Goal: Transaction & Acquisition: Download file/media

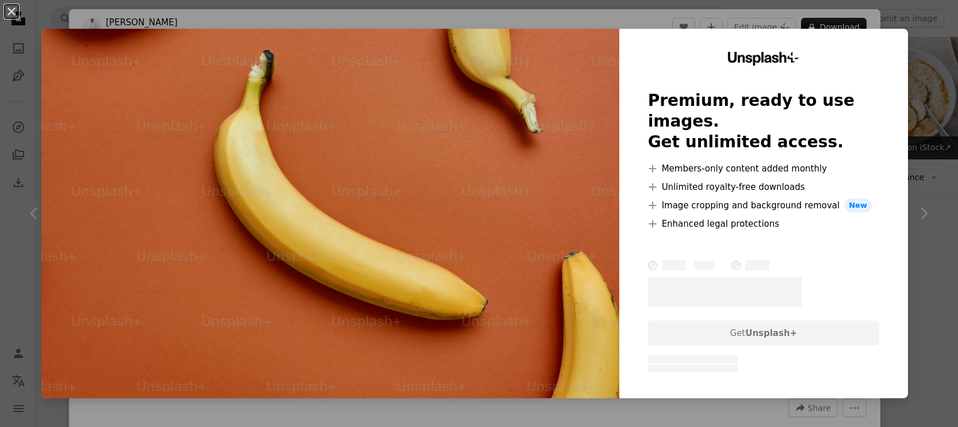
scroll to position [562, 0]
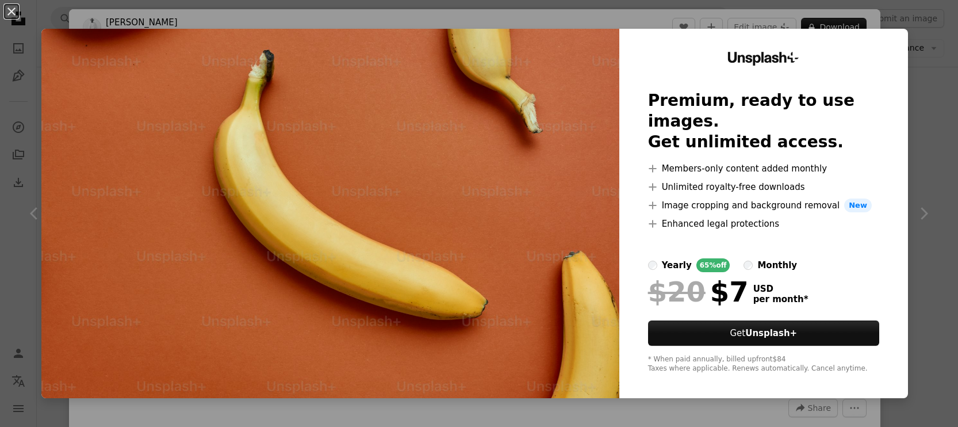
click at [544, 23] on div "An X shape Unsplash+ Premium, ready to use images. Get unlimited access. A plus…" at bounding box center [479, 213] width 958 height 427
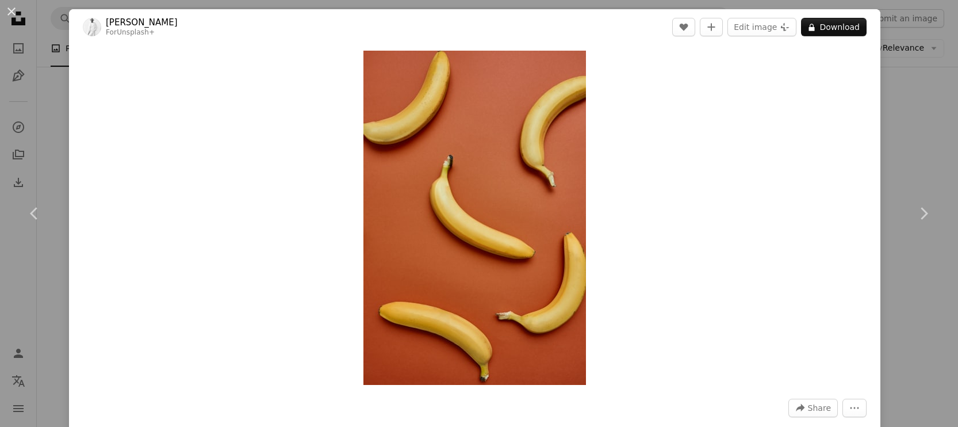
click at [46, 121] on div "An X shape Chevron left Chevron right [PERSON_NAME] For Unsplash+ A heart A plu…" at bounding box center [479, 213] width 958 height 427
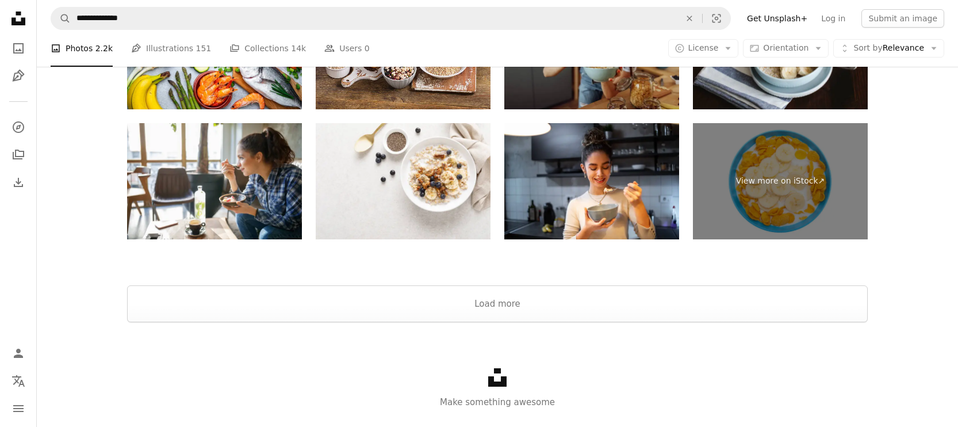
scroll to position [2586, 0]
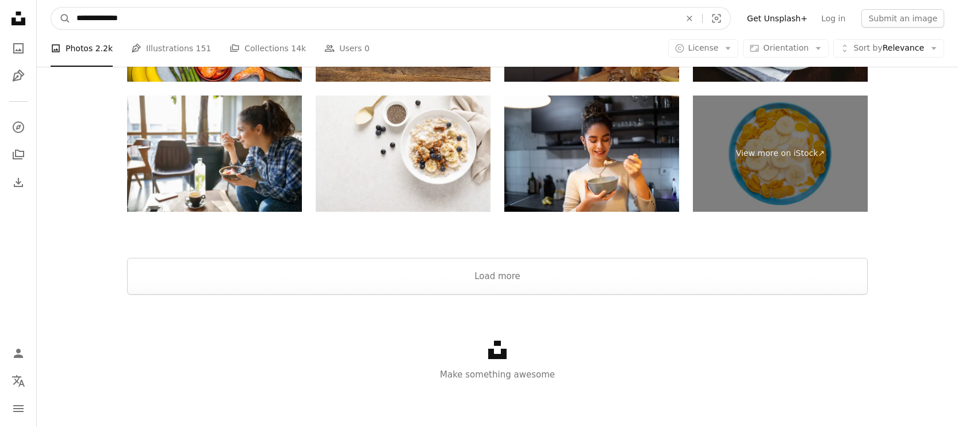
drag, startPoint x: 137, startPoint y: 18, endPoint x: 110, endPoint y: 18, distance: 27.6
click at [110, 18] on input "**********" at bounding box center [374, 18] width 606 height 22
type input "******"
click at [51, 7] on button "A magnifying glass" at bounding box center [61, 18] width 20 height 22
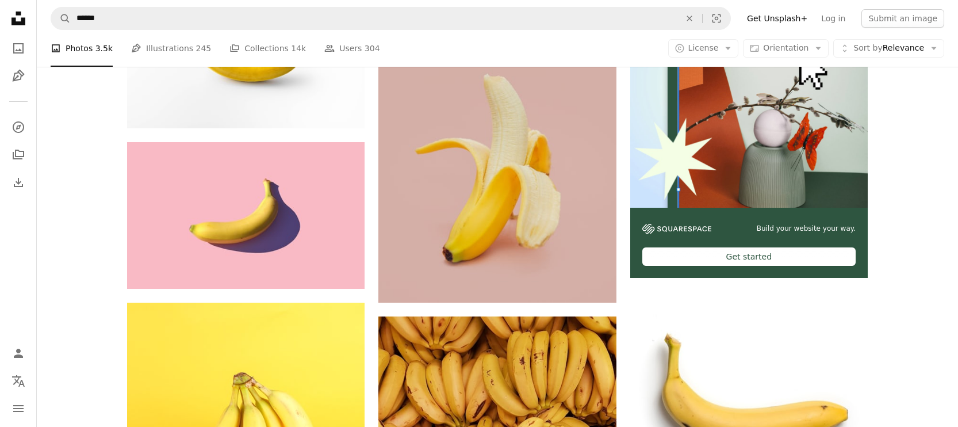
scroll to position [332, 0]
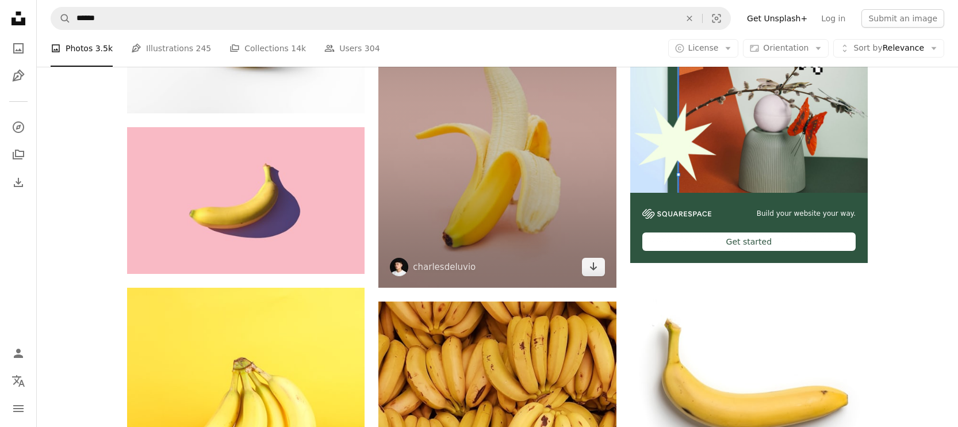
click at [465, 155] on img at bounding box center [496, 121] width 237 height 333
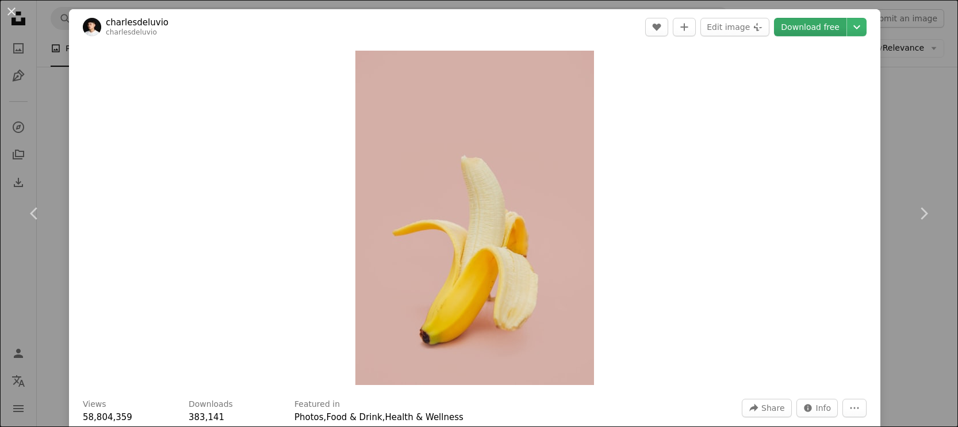
click at [814, 26] on link "Download free" at bounding box center [810, 27] width 72 height 18
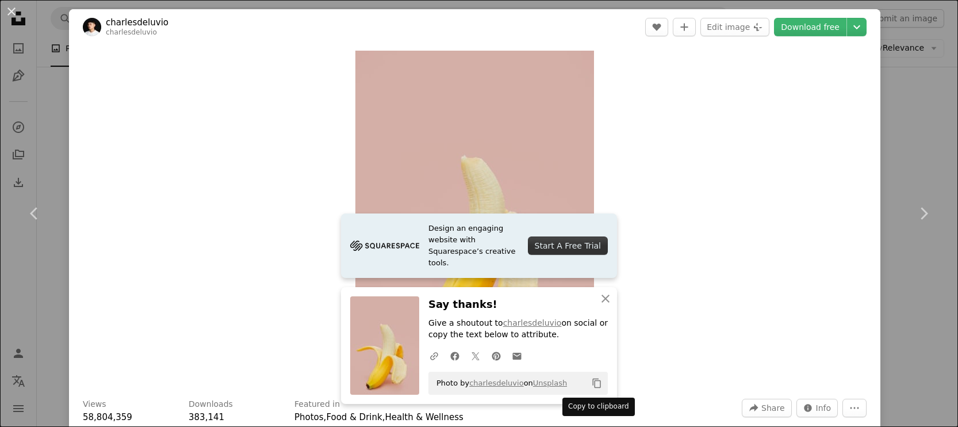
click at [598, 381] on icon "Copy content" at bounding box center [597, 383] width 10 height 10
